Goal: Information Seeking & Learning: Learn about a topic

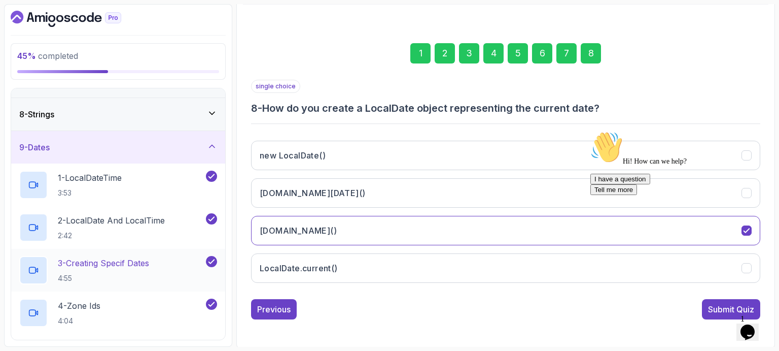
scroll to position [222, 0]
click at [120, 184] on h2 "1 - LocalDateTime 3:53" at bounding box center [90, 184] width 64 height 26
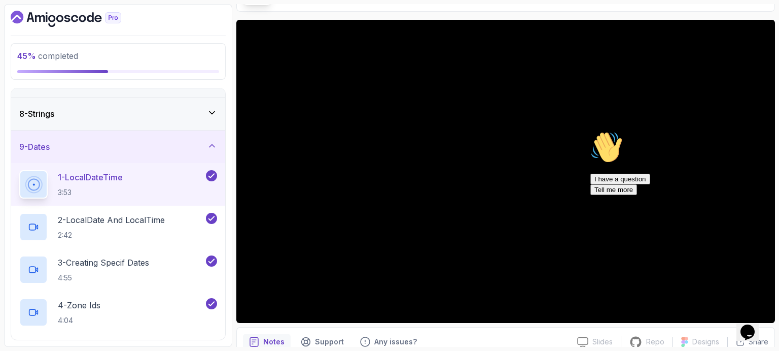
scroll to position [71, 0]
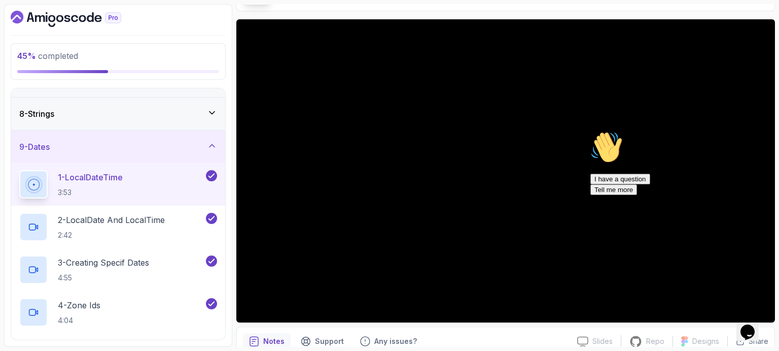
click at [590, 131] on icon "Chat attention grabber" at bounding box center [590, 131] width 0 height 0
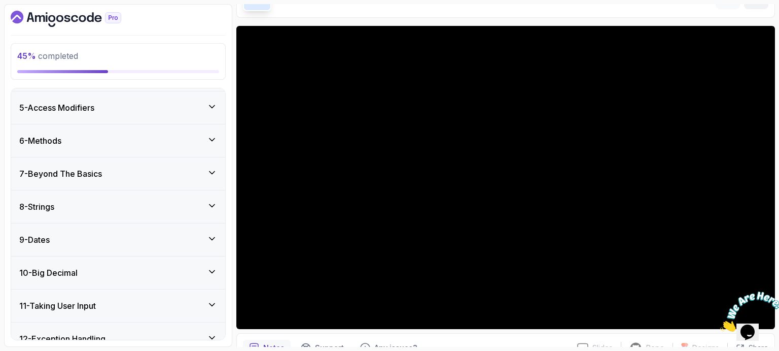
scroll to position [221, 0]
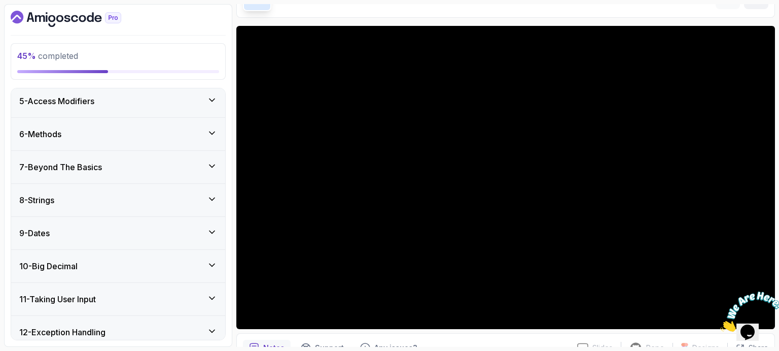
click at [211, 228] on icon at bounding box center [212, 232] width 10 height 10
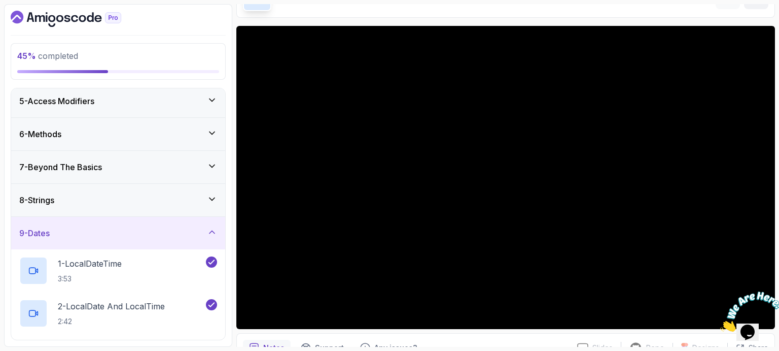
scroll to position [207, 0]
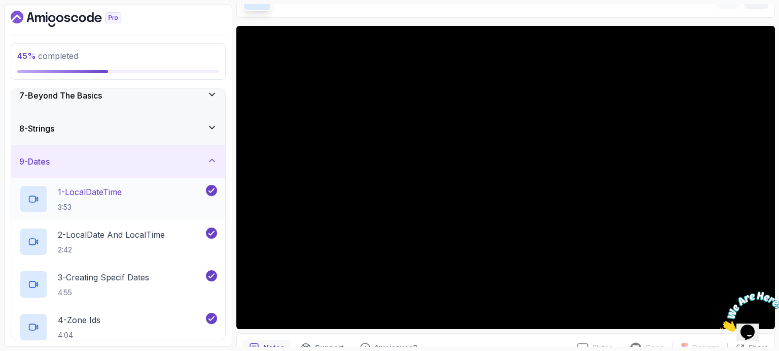
click at [150, 205] on div "1 - LocalDateTime 3:53" at bounding box center [111, 199] width 185 height 28
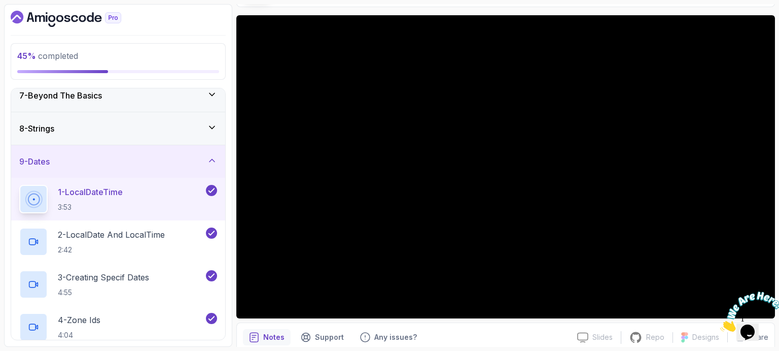
scroll to position [73, 0]
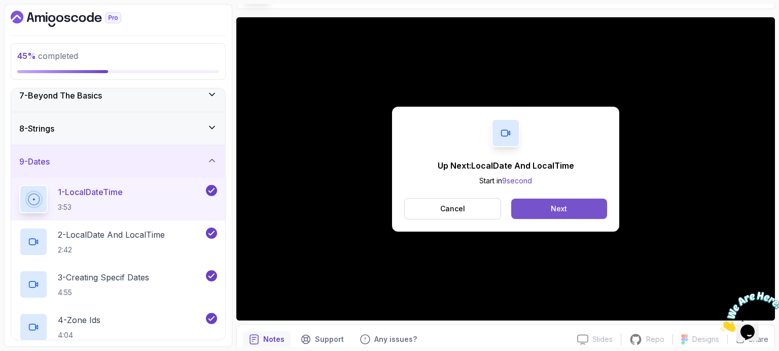
click at [558, 203] on div "Next" at bounding box center [559, 208] width 16 height 10
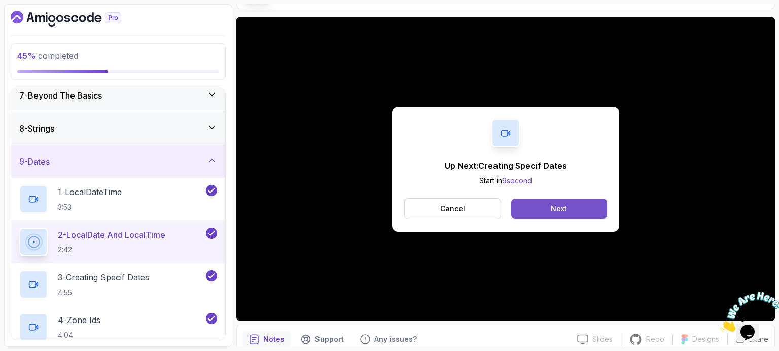
click at [543, 204] on button "Next" at bounding box center [559, 208] width 96 height 20
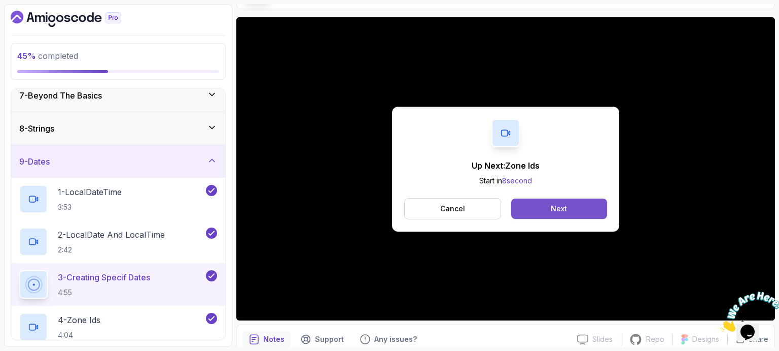
click at [566, 210] on div "Next" at bounding box center [559, 208] width 16 height 10
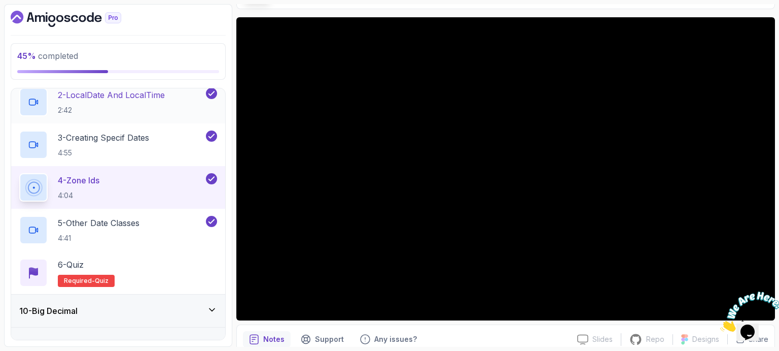
scroll to position [347, 0]
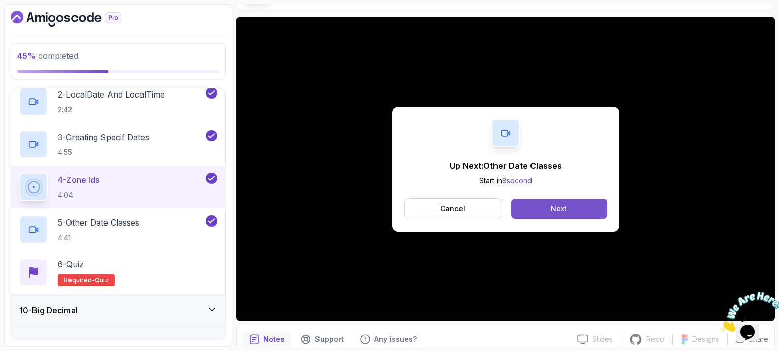
click at [557, 212] on div "Next" at bounding box center [559, 208] width 16 height 10
